Goal: Transaction & Acquisition: Purchase product/service

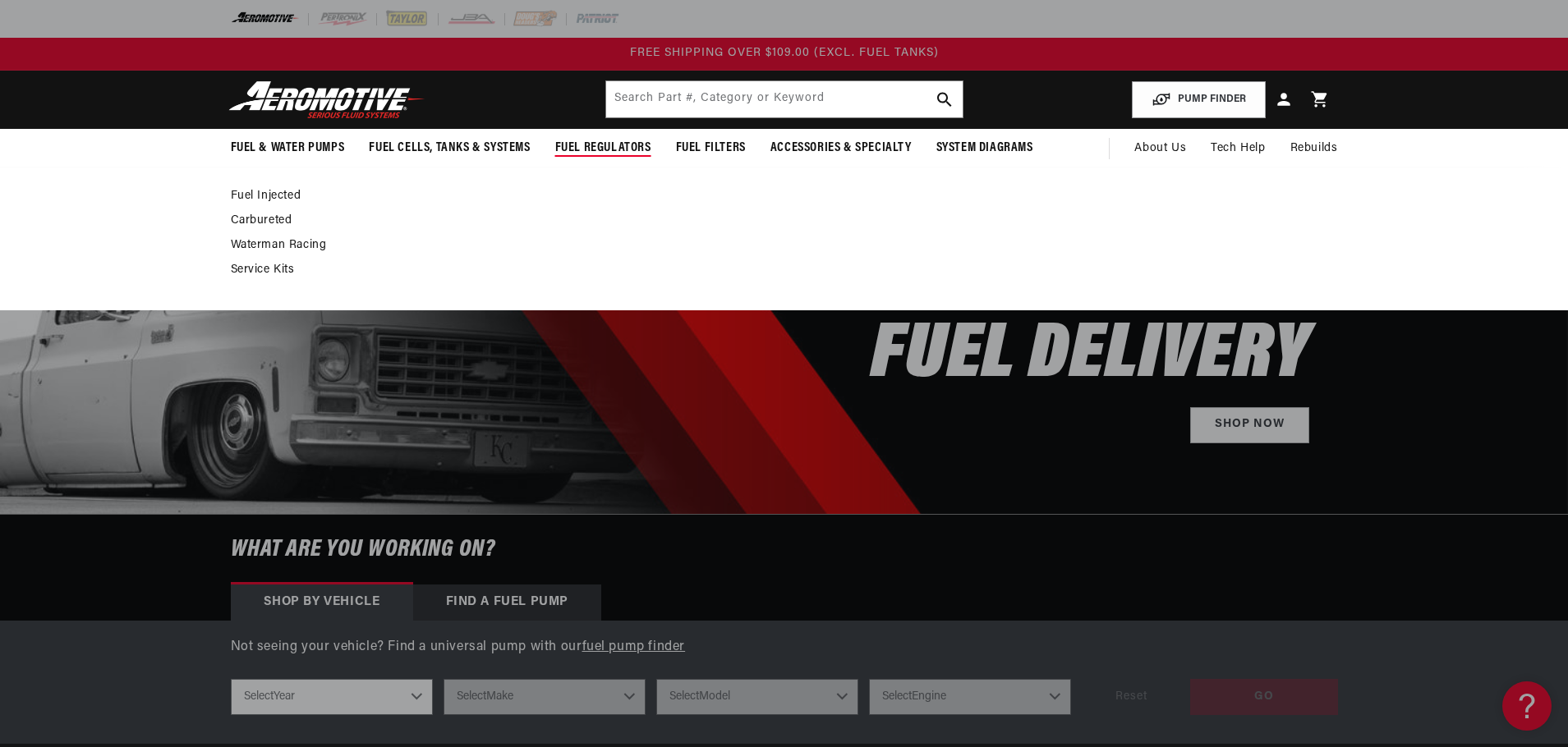
click at [282, 219] on link "Carbureted" at bounding box center [776, 221] width 1091 height 15
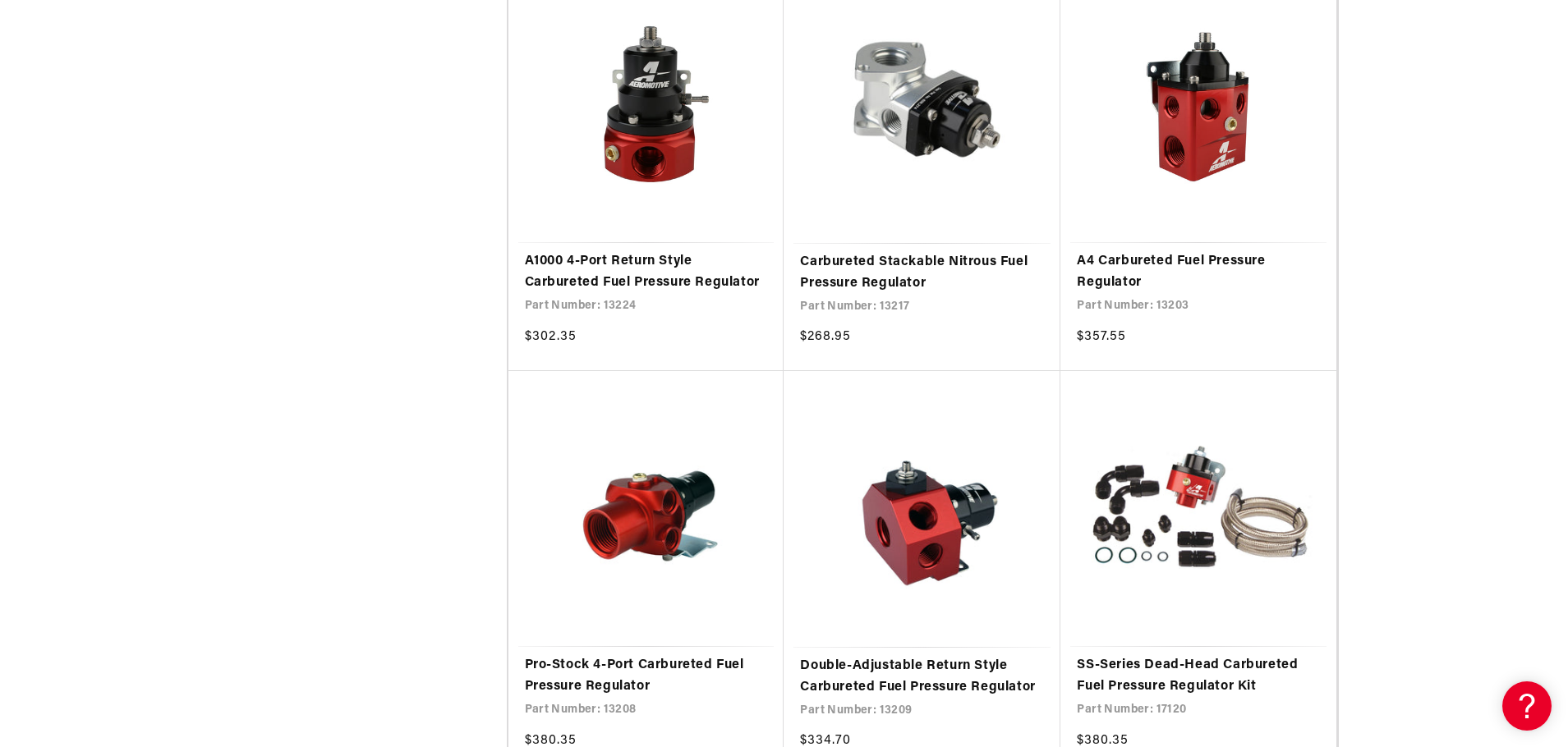
scroll to position [1838, 0]
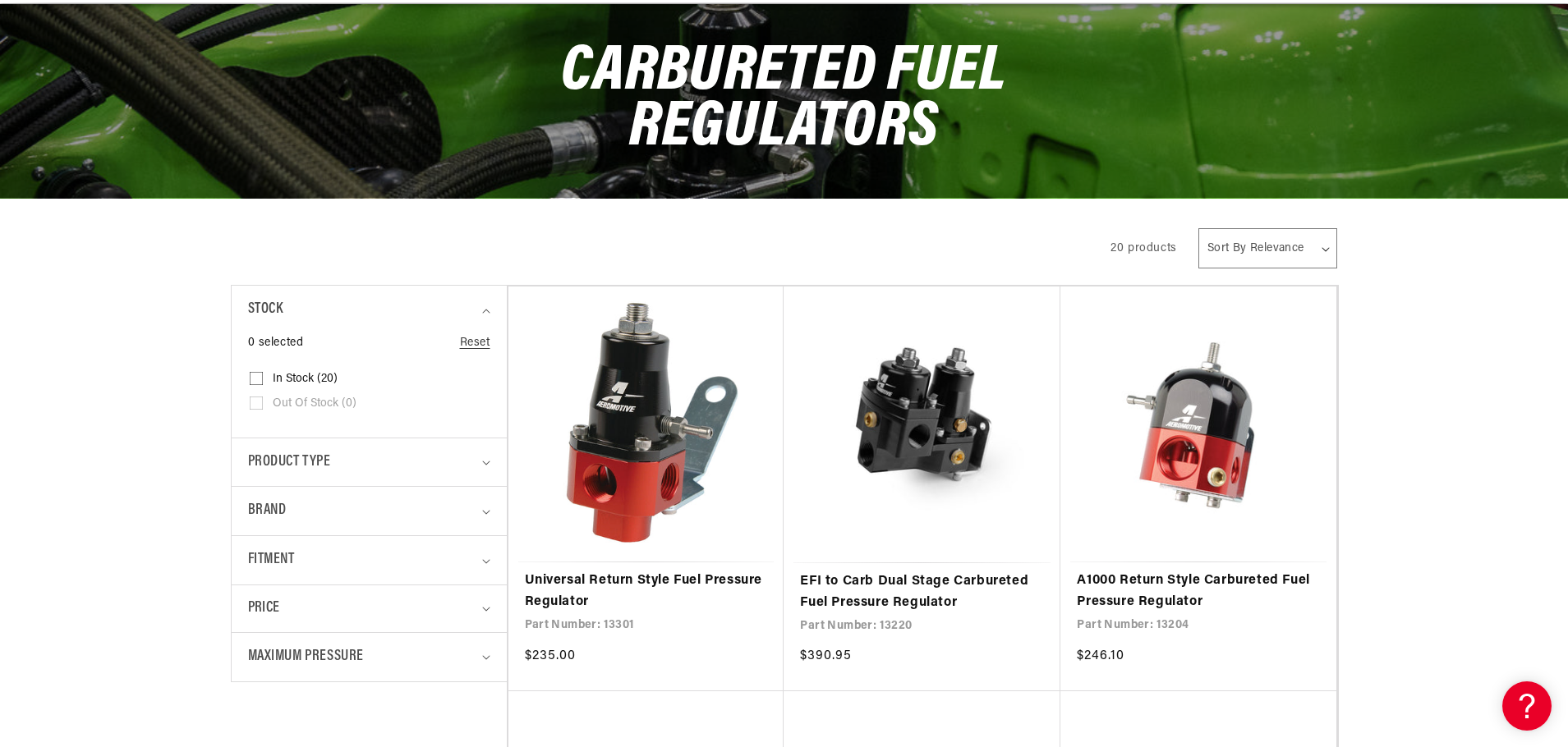
scroll to position [296, 0]
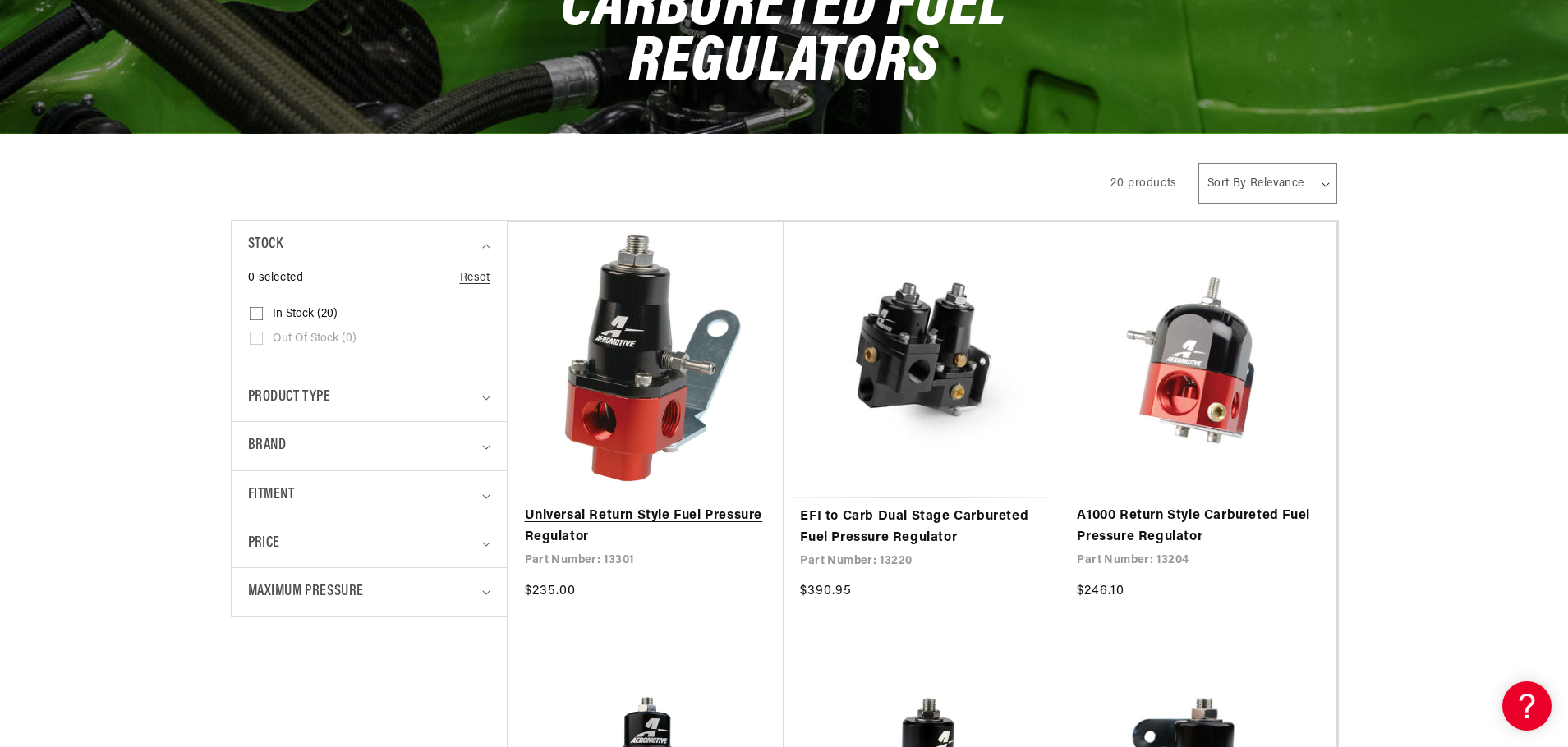
click at [658, 506] on link "Universal Return Style Fuel Pressure Regulator" at bounding box center [646, 527] width 243 height 42
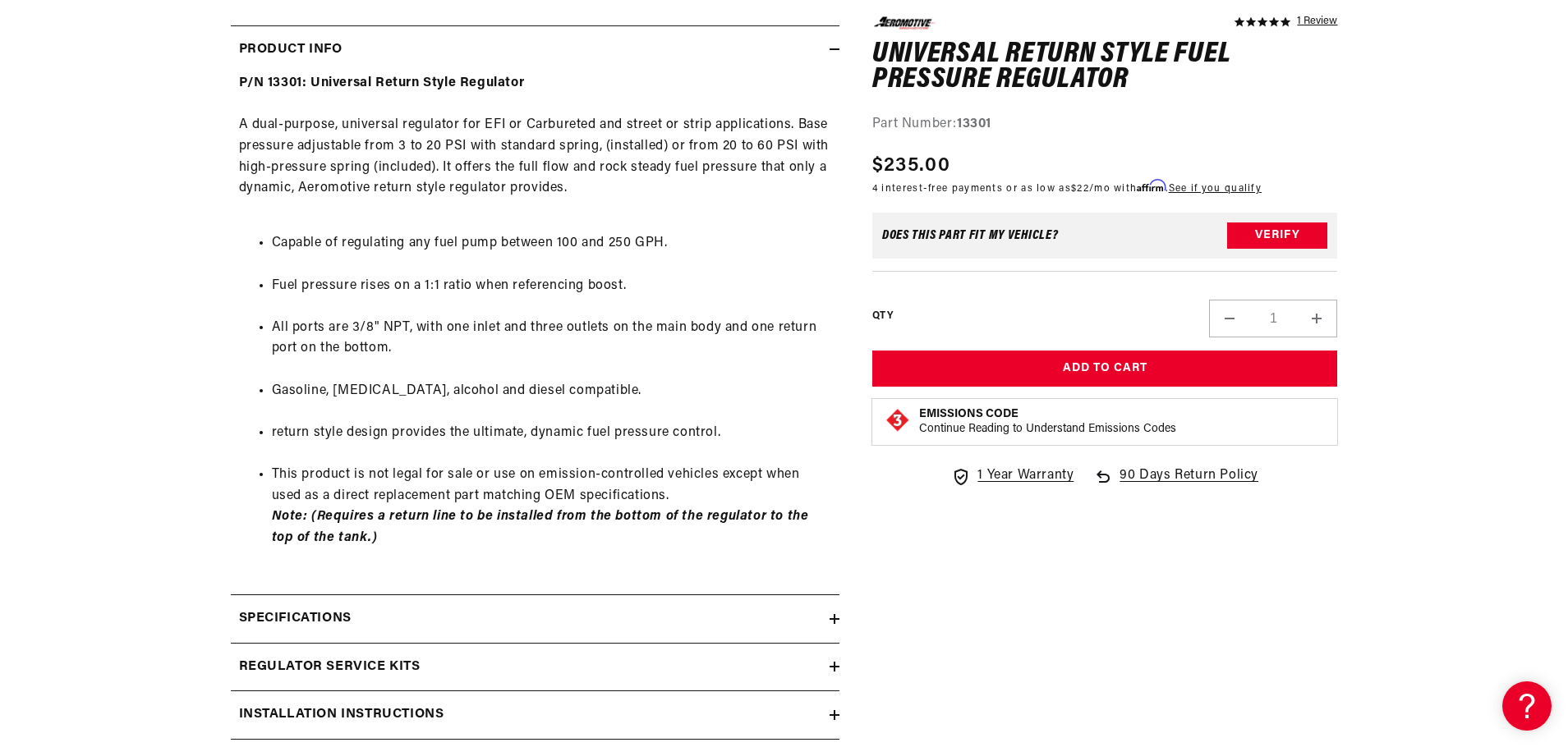
scroll to position [832, 0]
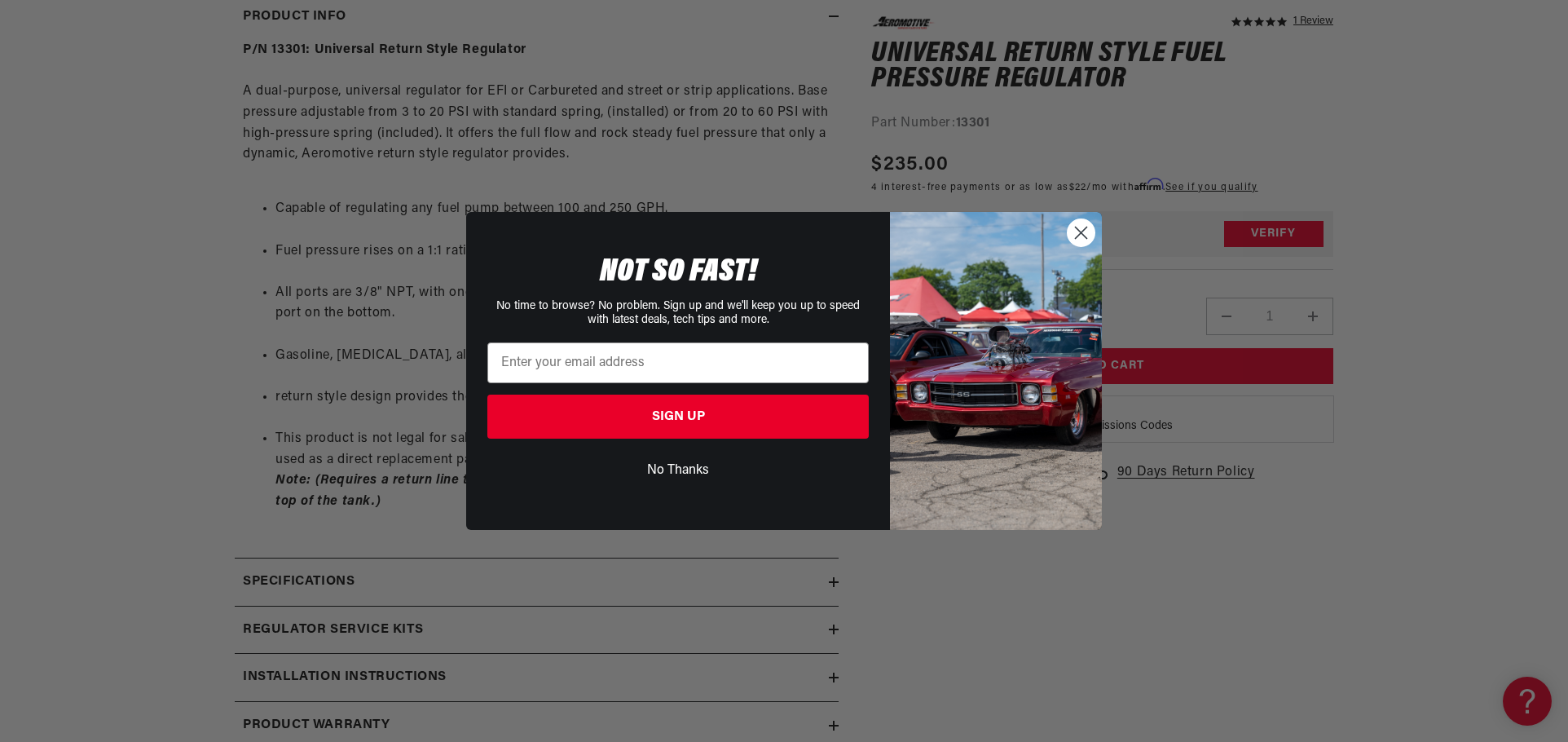
click at [1453, 556] on div "Close dialog NOT SO FAST! No time to browse? No problem. Sign up and we'll keep…" at bounding box center [784, 371] width 1568 height 742
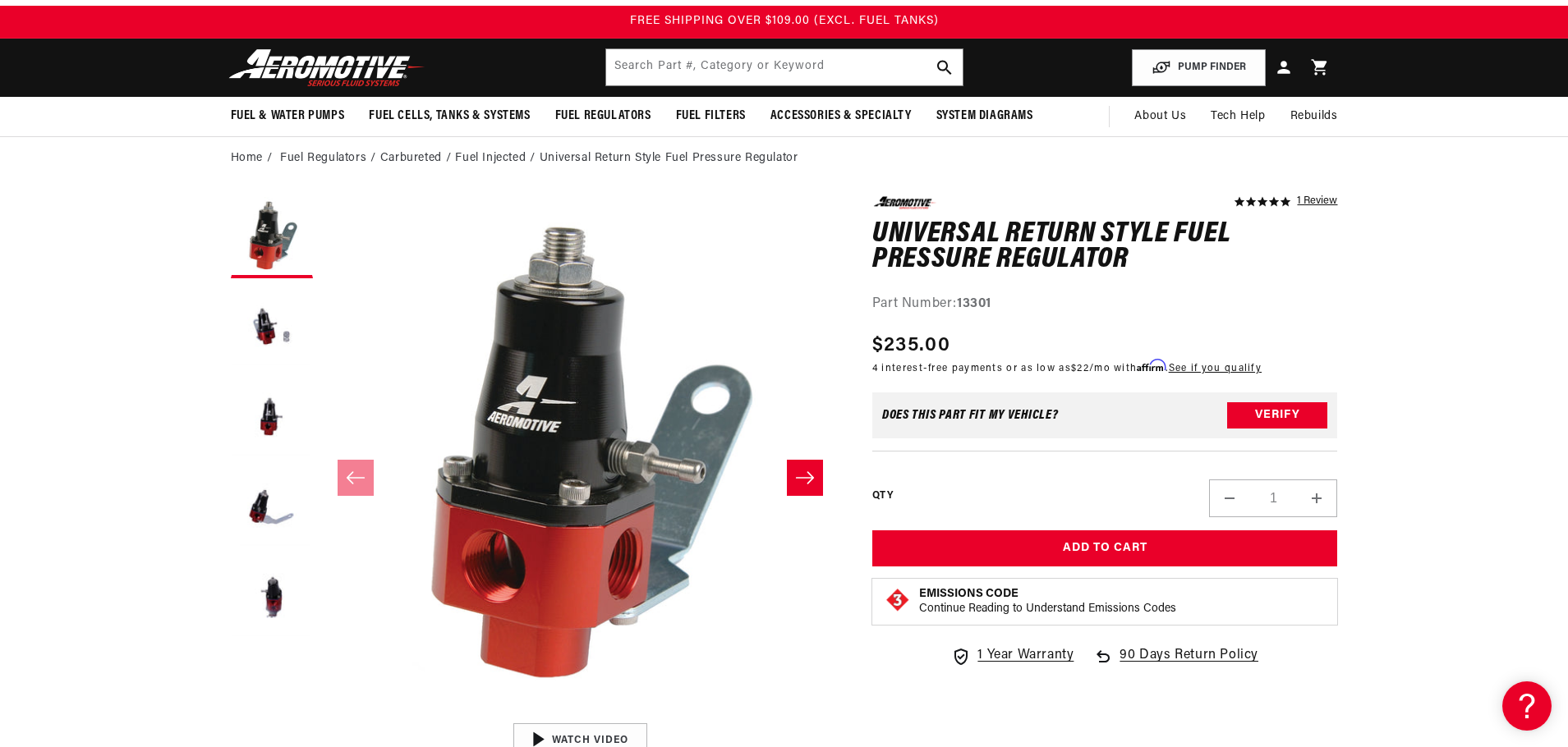
scroll to position [0, 0]
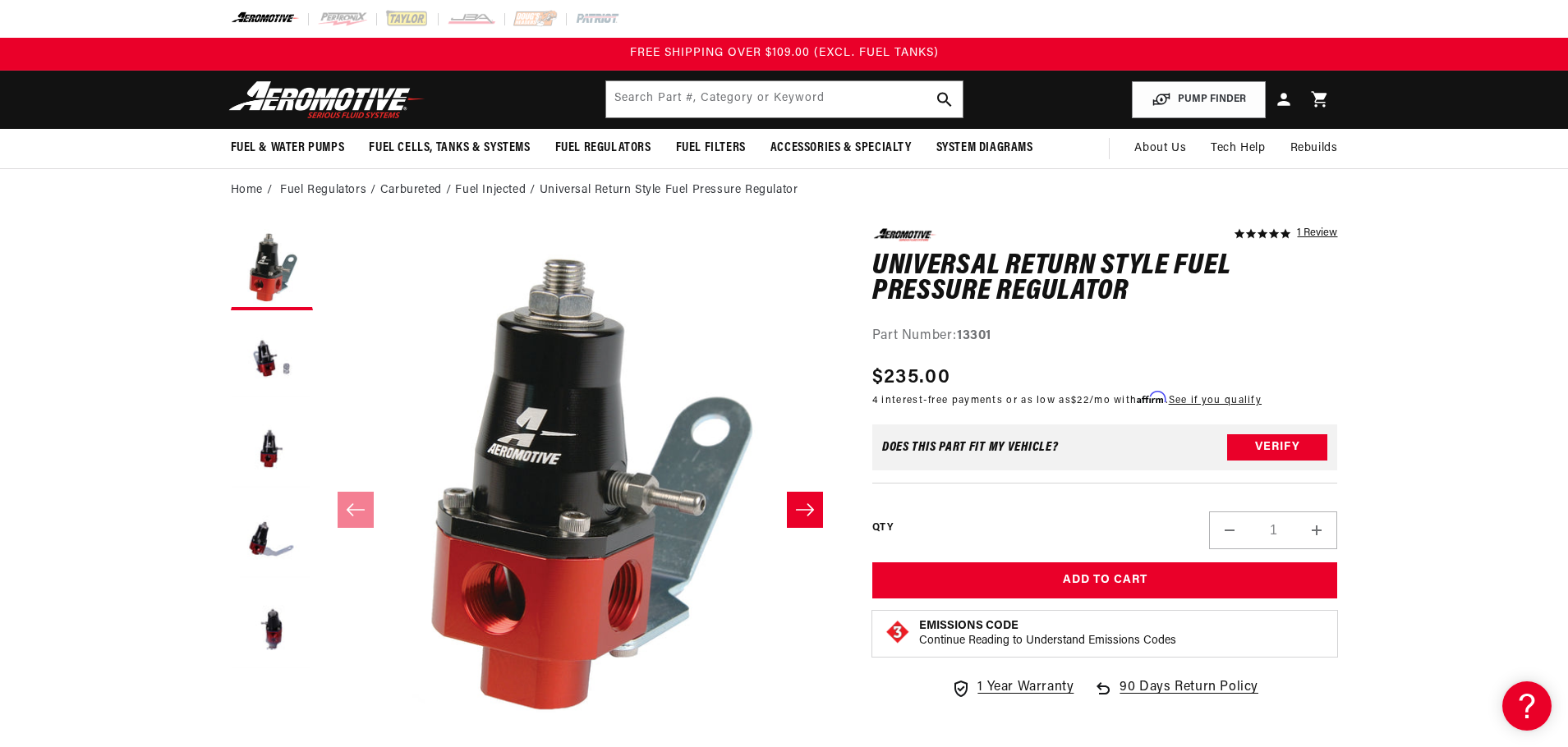
click at [809, 519] on button "Slide right" at bounding box center [804, 509] width 36 height 36
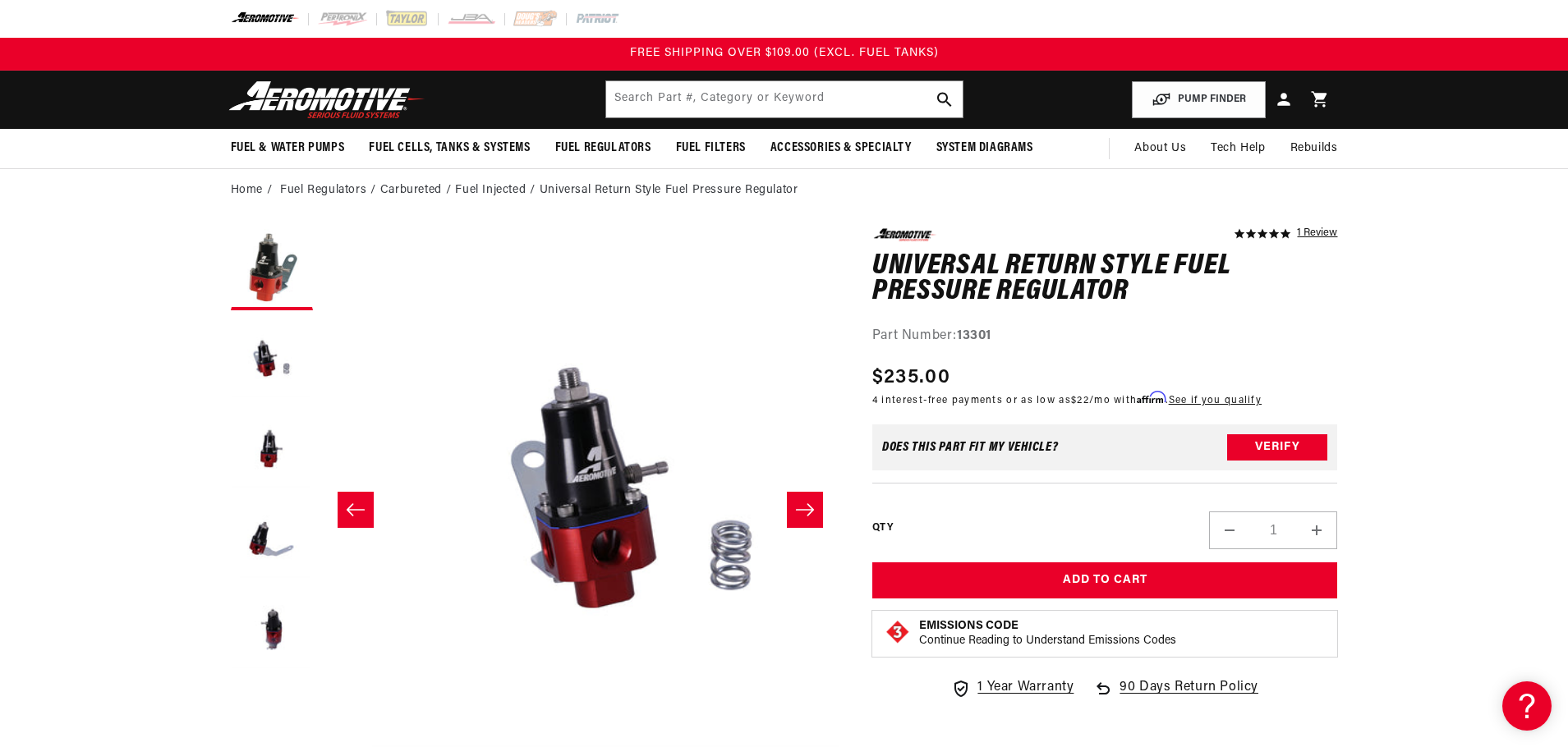
scroll to position [0, 518]
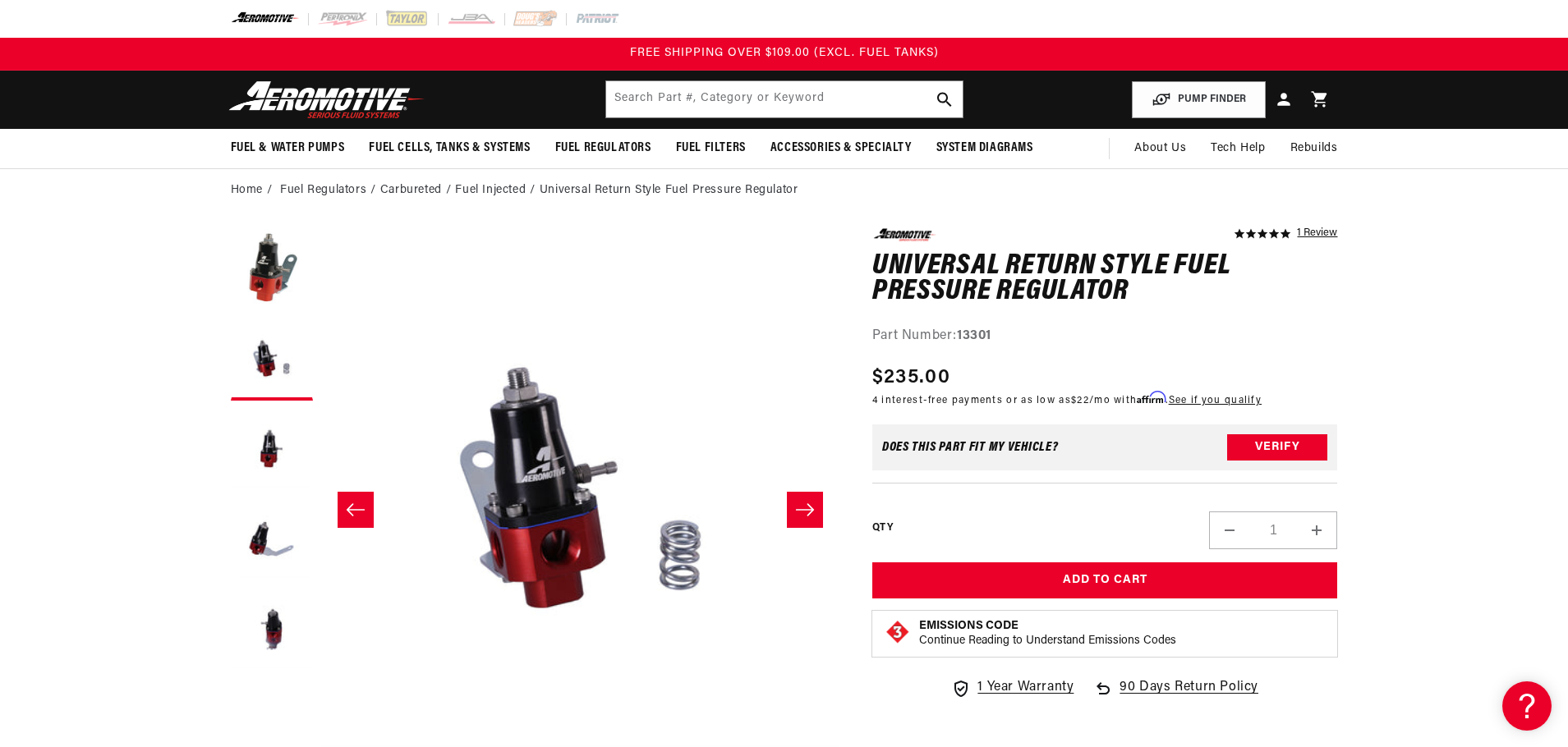
click at [809, 519] on button "Slide right" at bounding box center [804, 509] width 36 height 36
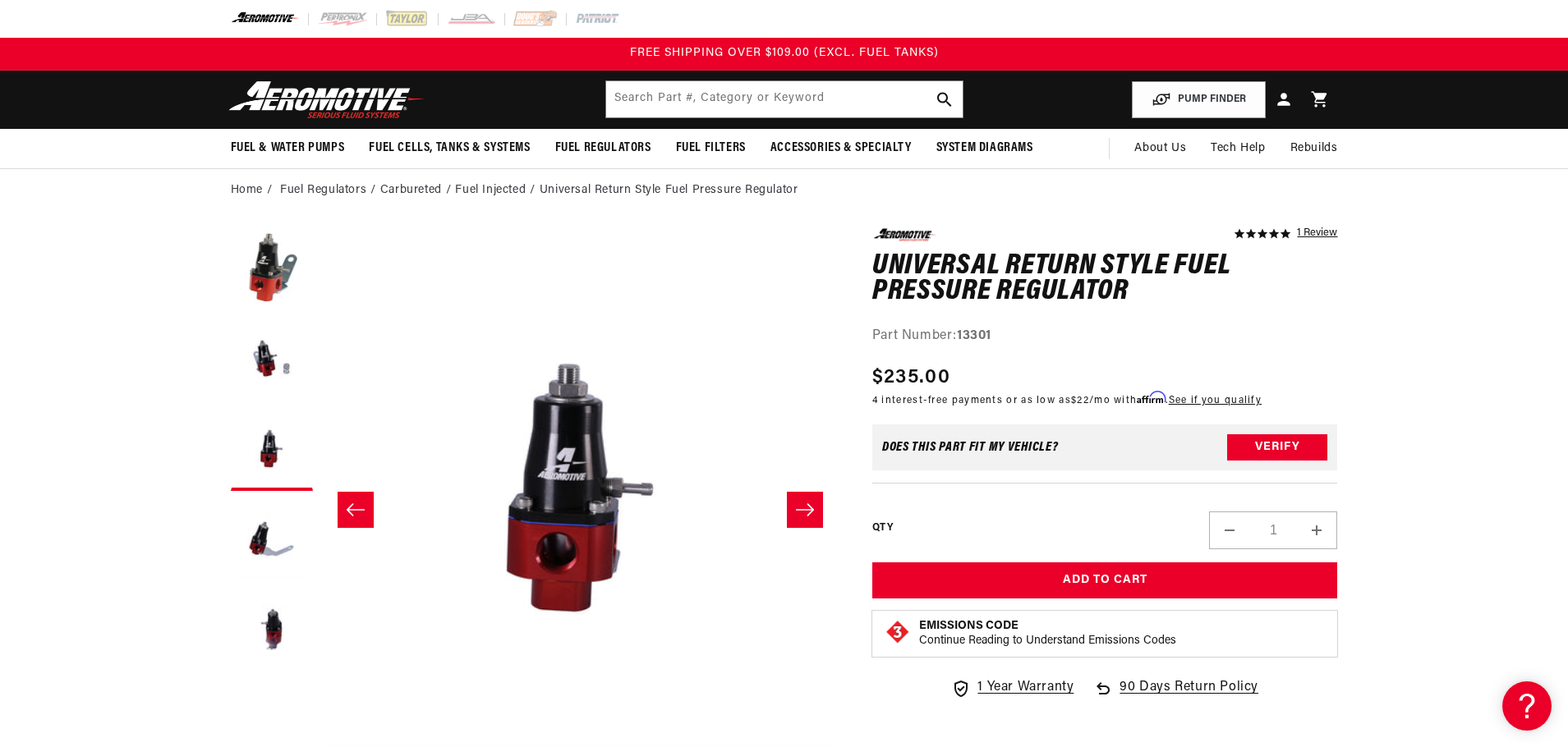
click at [809, 519] on button "Slide right" at bounding box center [804, 509] width 36 height 36
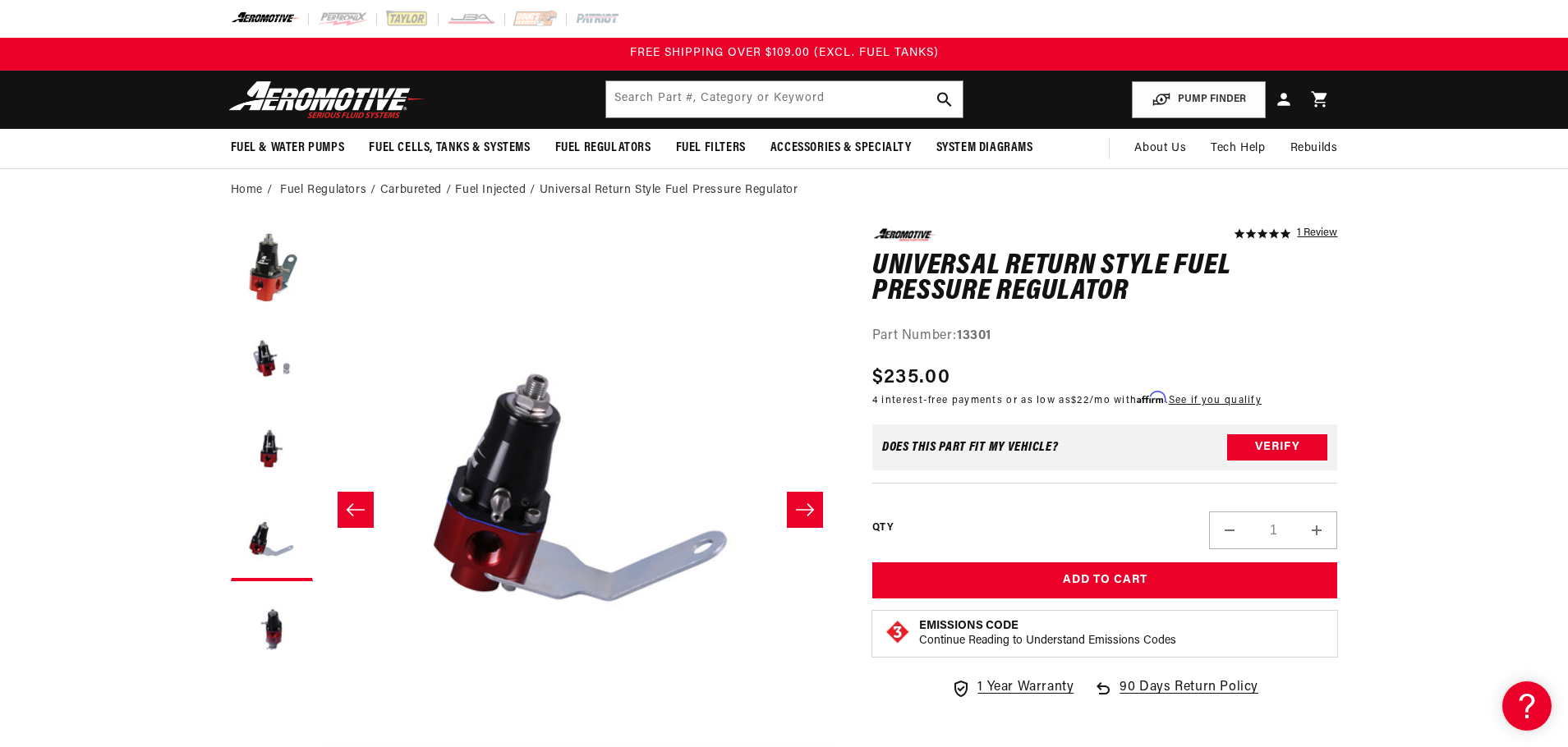
click at [809, 519] on button "Slide right" at bounding box center [804, 509] width 36 height 36
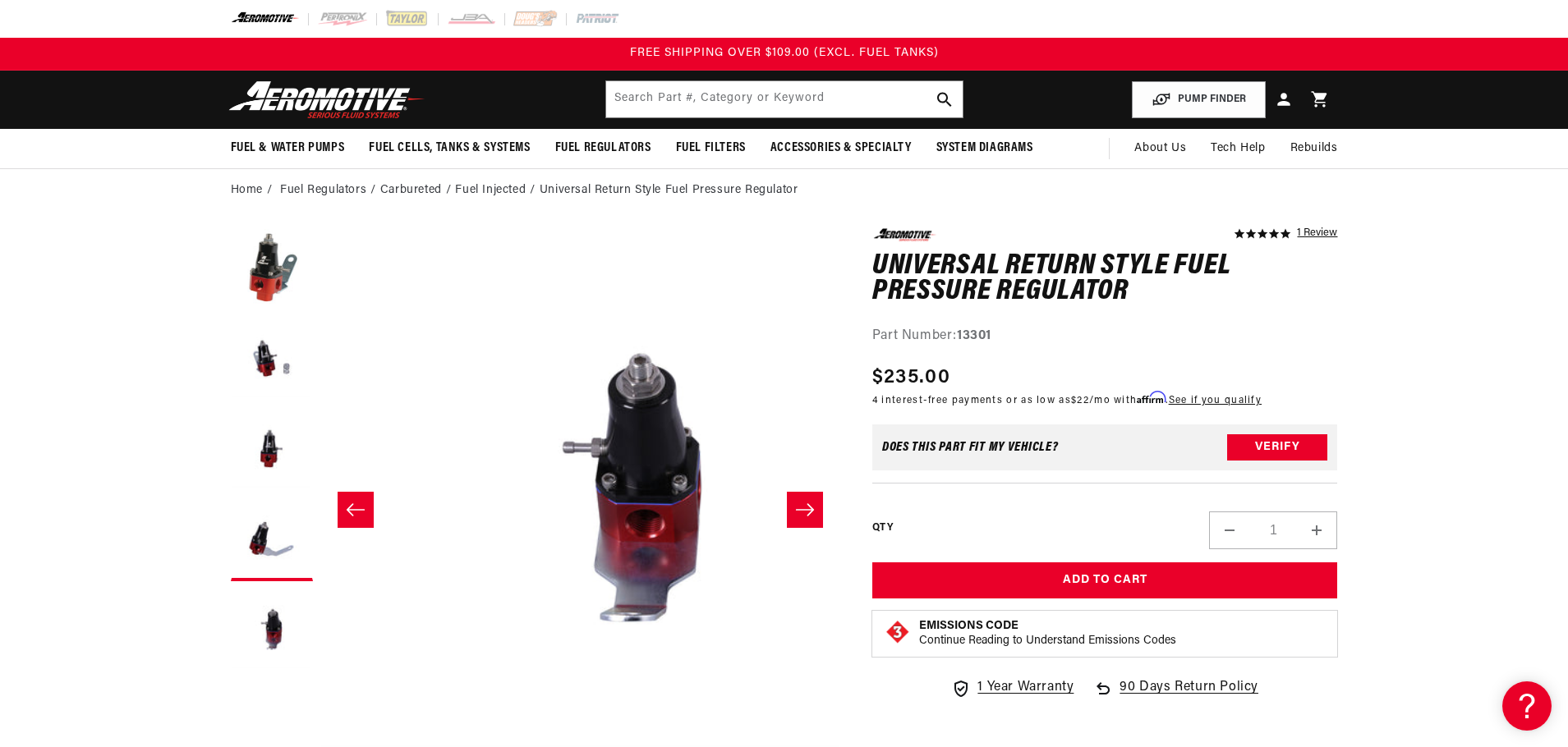
scroll to position [0, 2074]
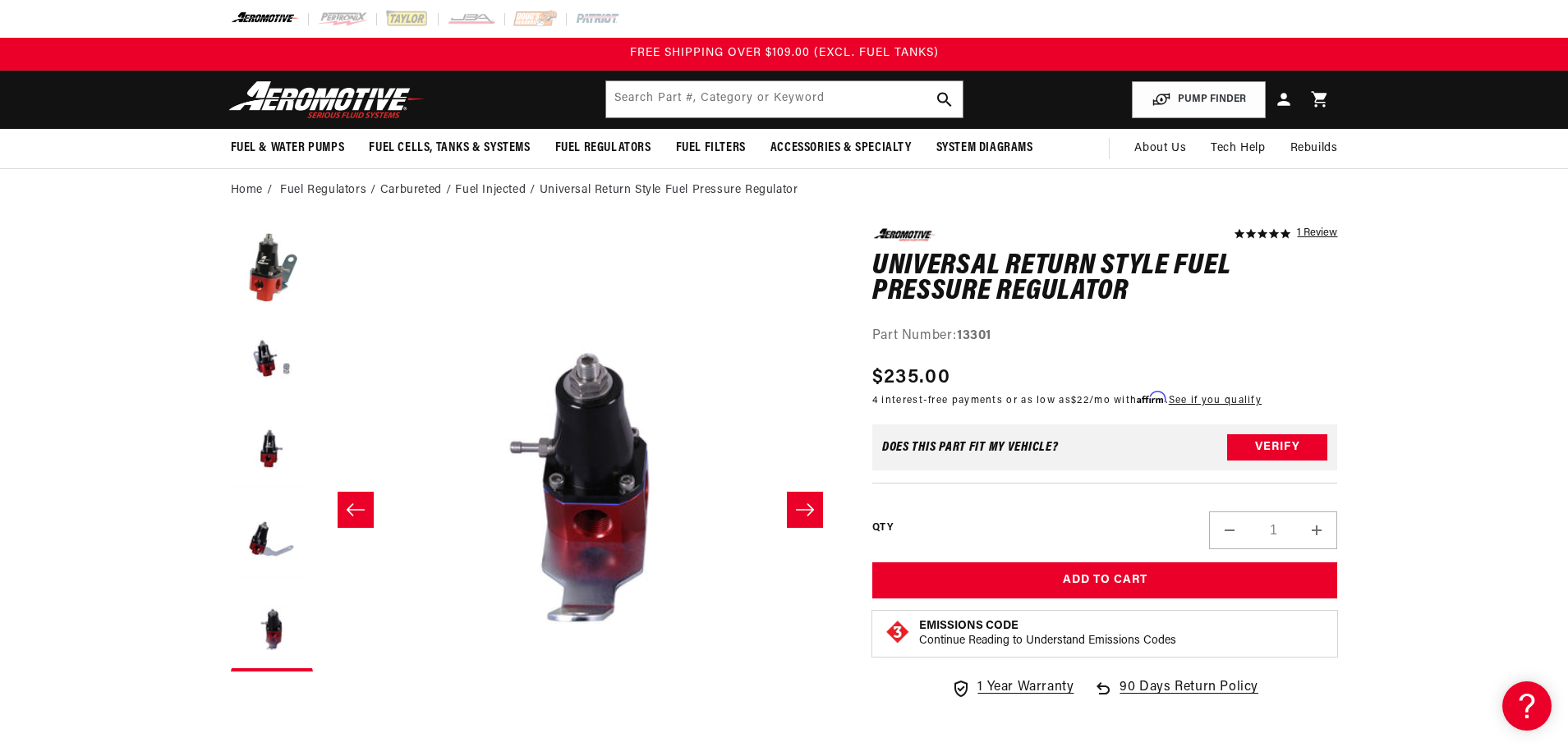
click at [809, 519] on button "Slide right" at bounding box center [804, 509] width 36 height 36
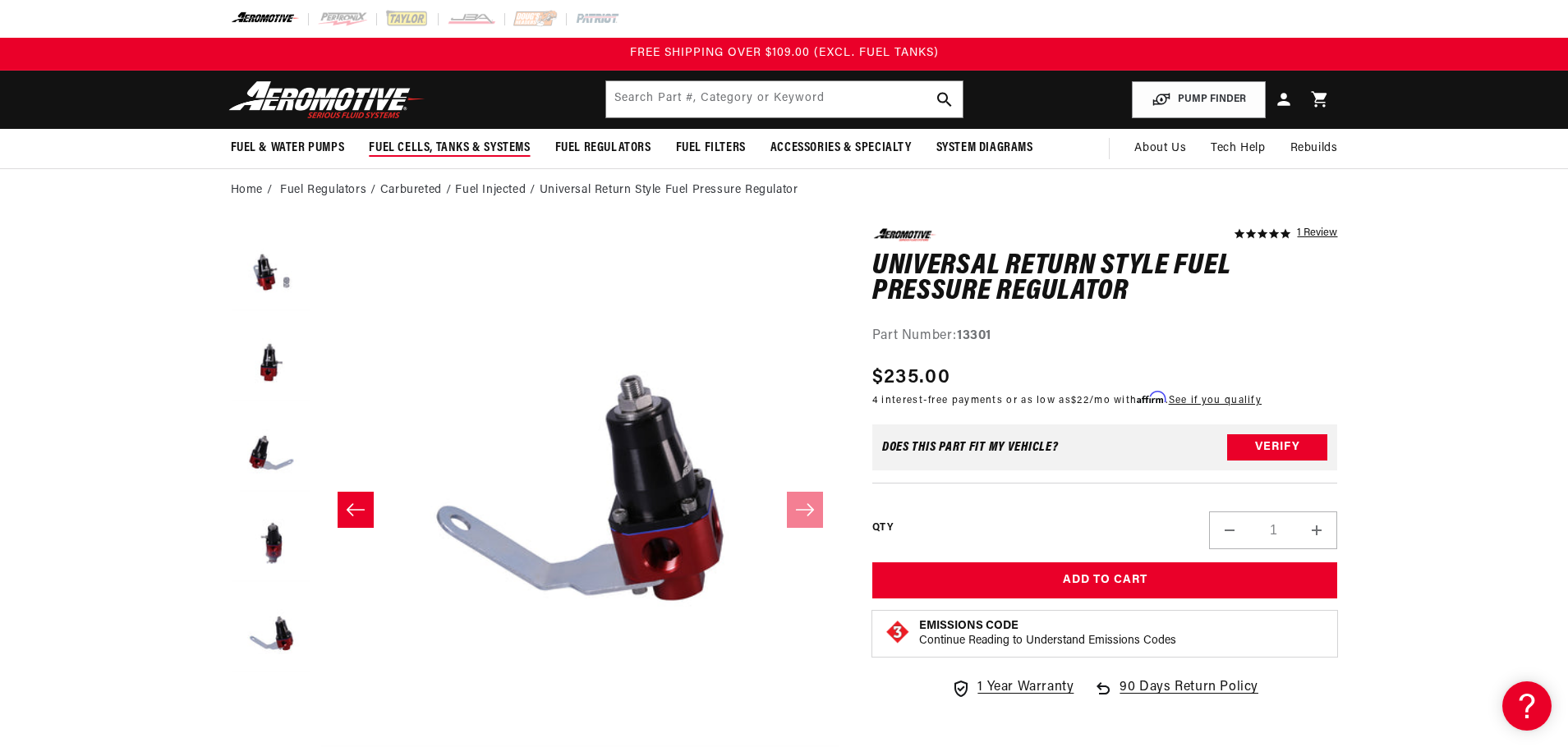
scroll to position [90, 0]
